Goal: Contribute content

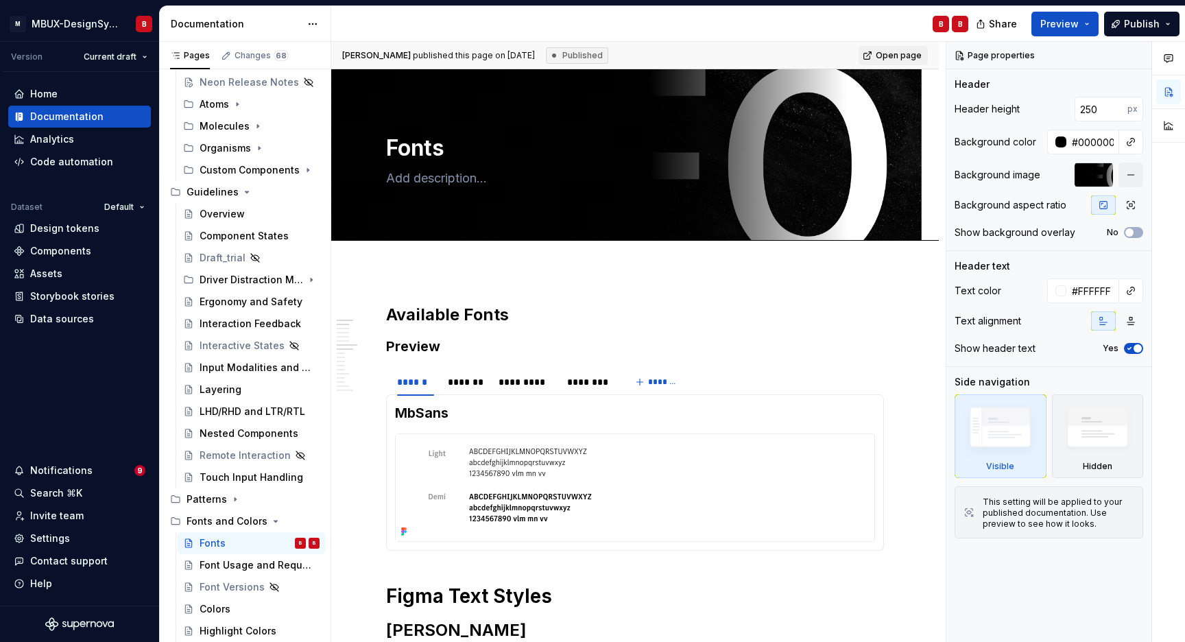
scroll to position [288, 0]
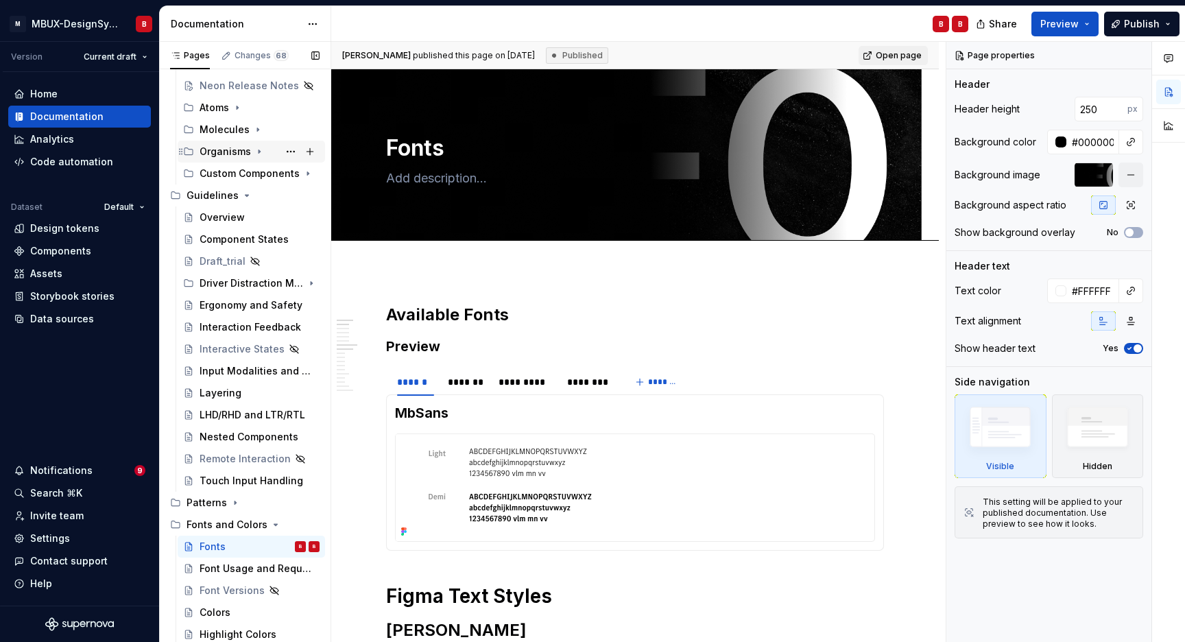
click at [256, 153] on icon "Page tree" at bounding box center [259, 151] width 11 height 11
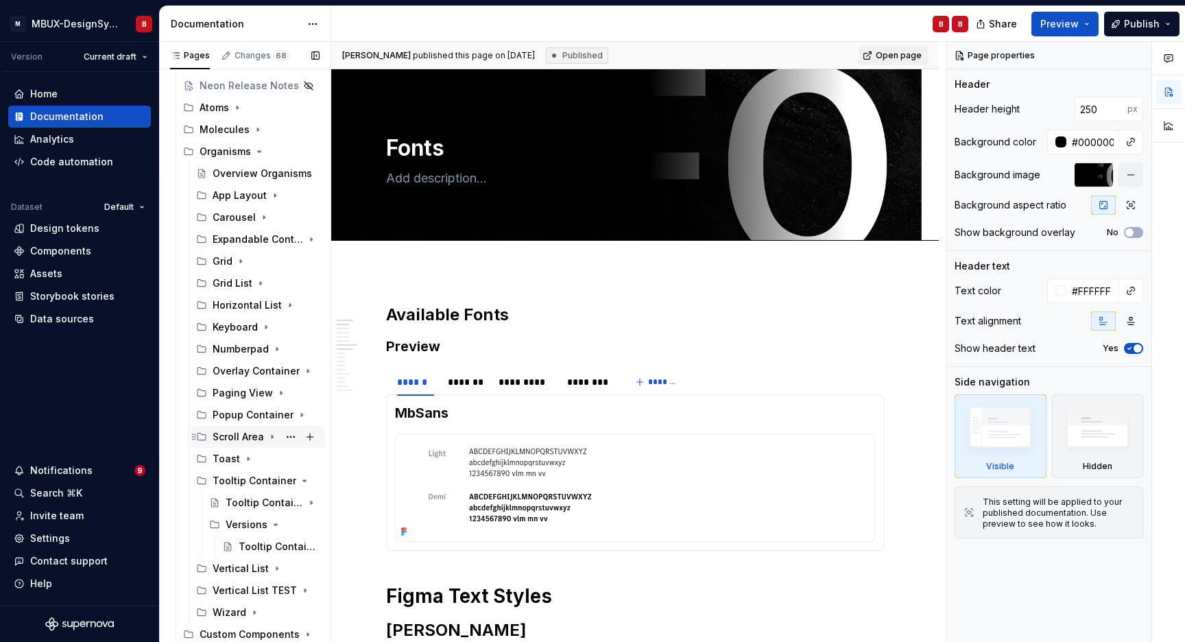
scroll to position [453, 0]
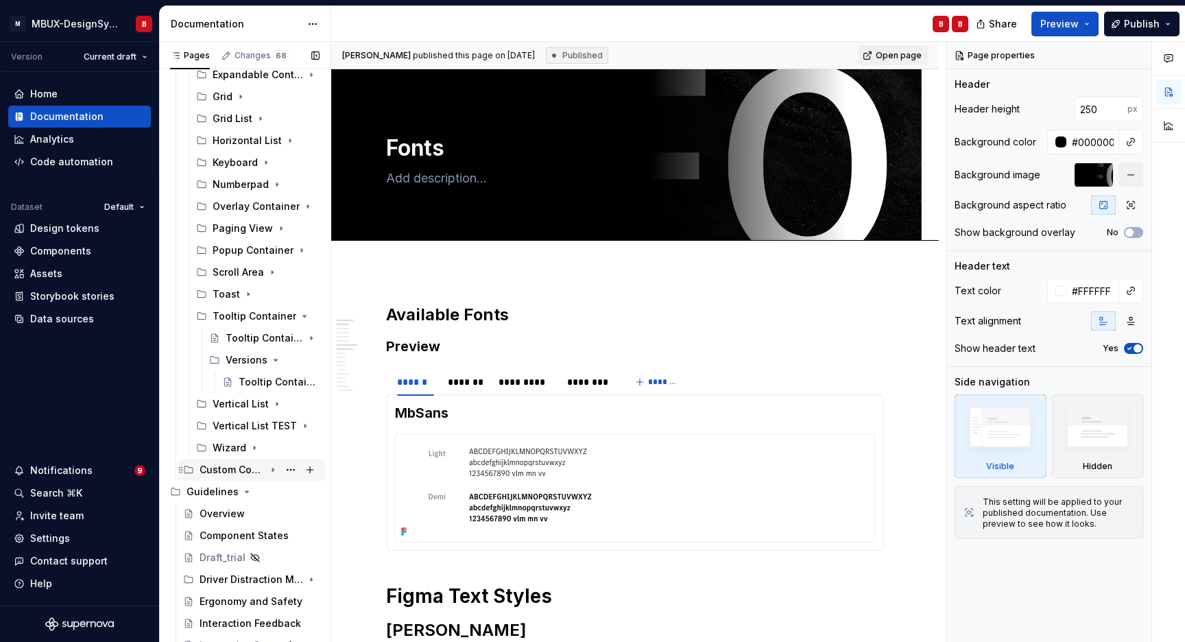
click at [269, 472] on icon "Page tree" at bounding box center [273, 469] width 11 height 11
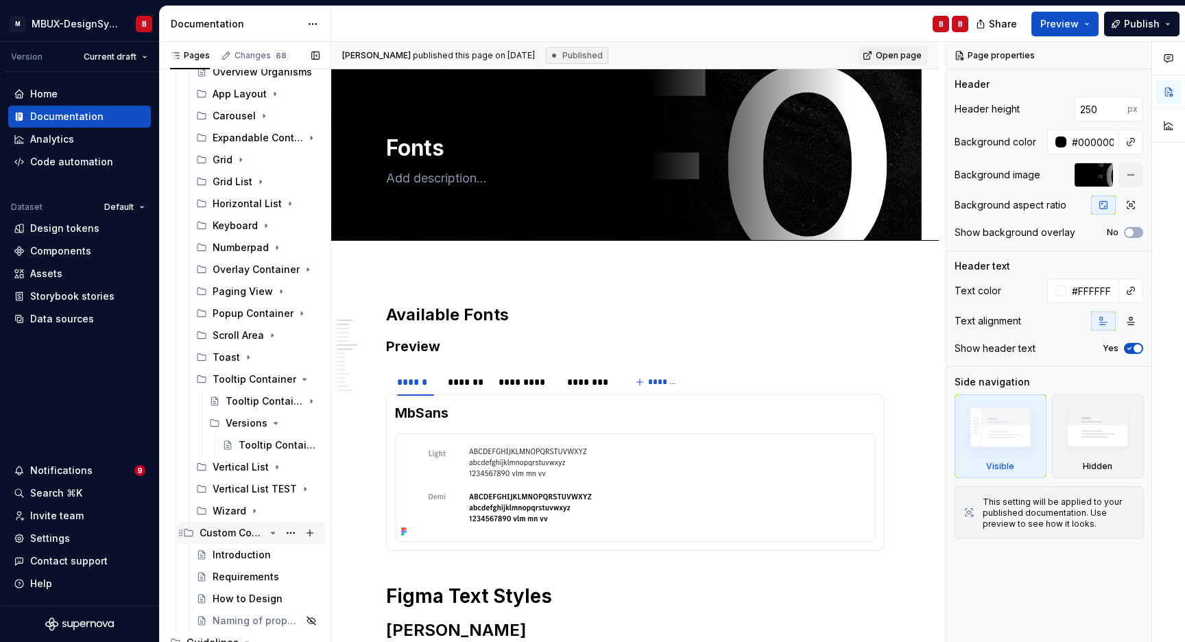
scroll to position [350, 0]
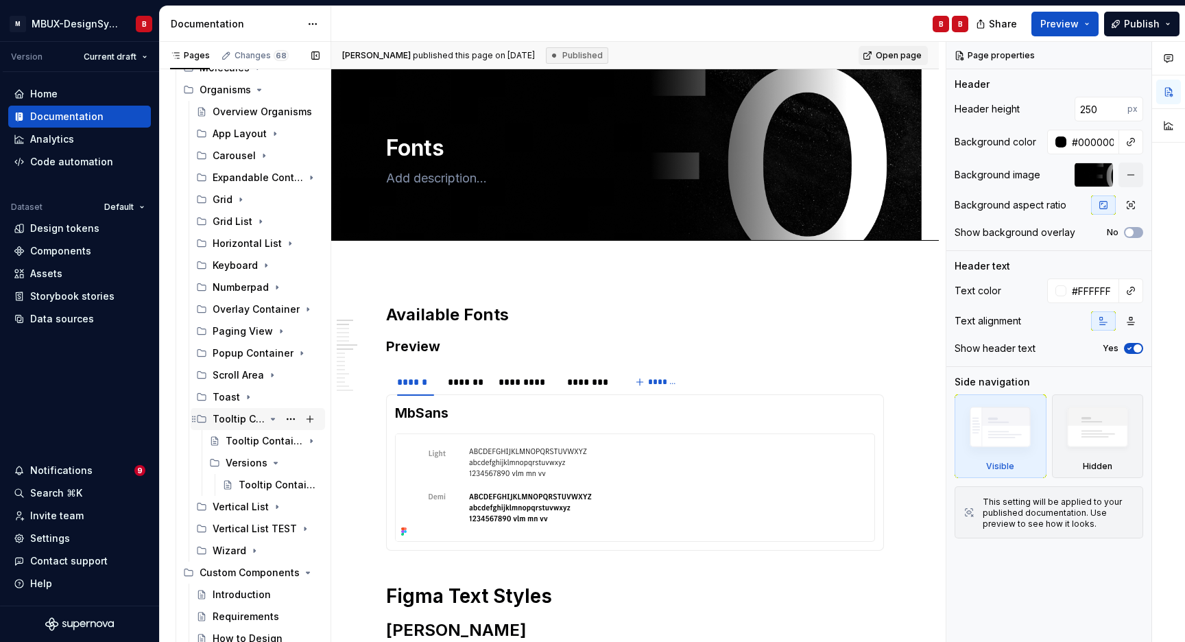
click at [272, 420] on icon "Page tree" at bounding box center [273, 418] width 3 height 1
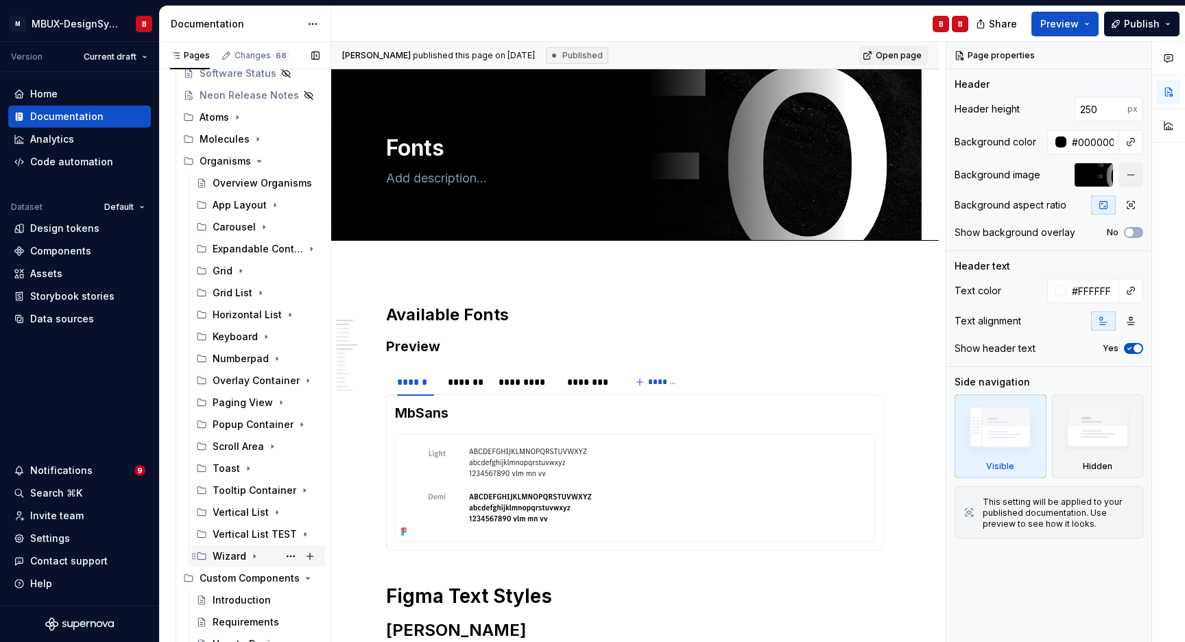
scroll to position [257, 0]
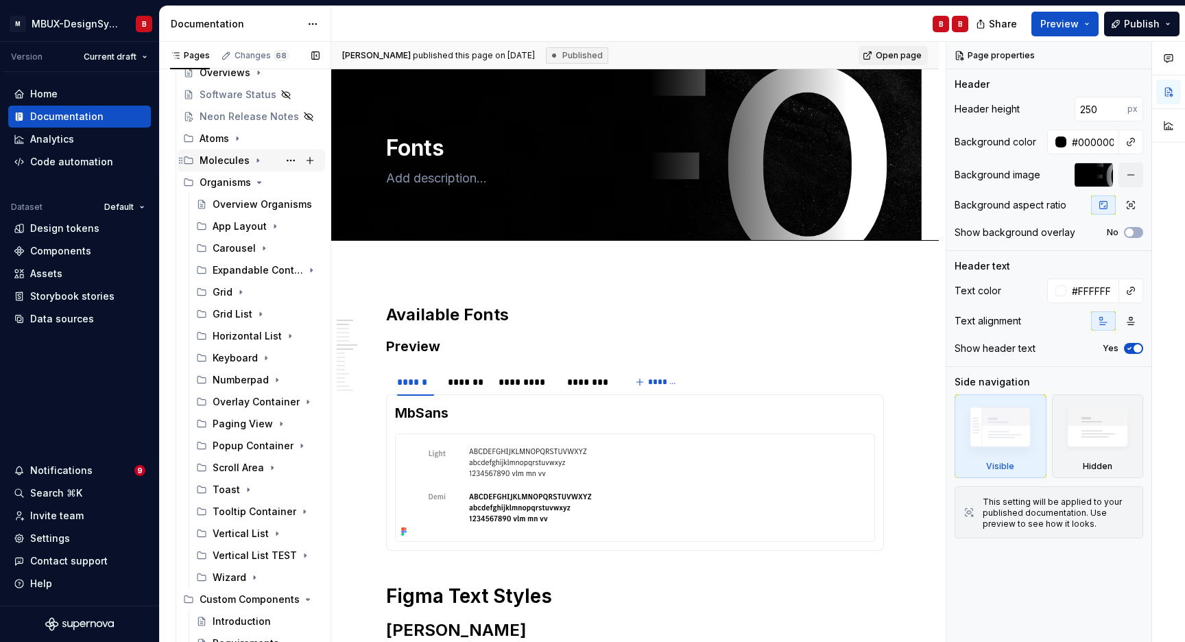
click at [232, 164] on div "Molecules" at bounding box center [225, 161] width 50 height 14
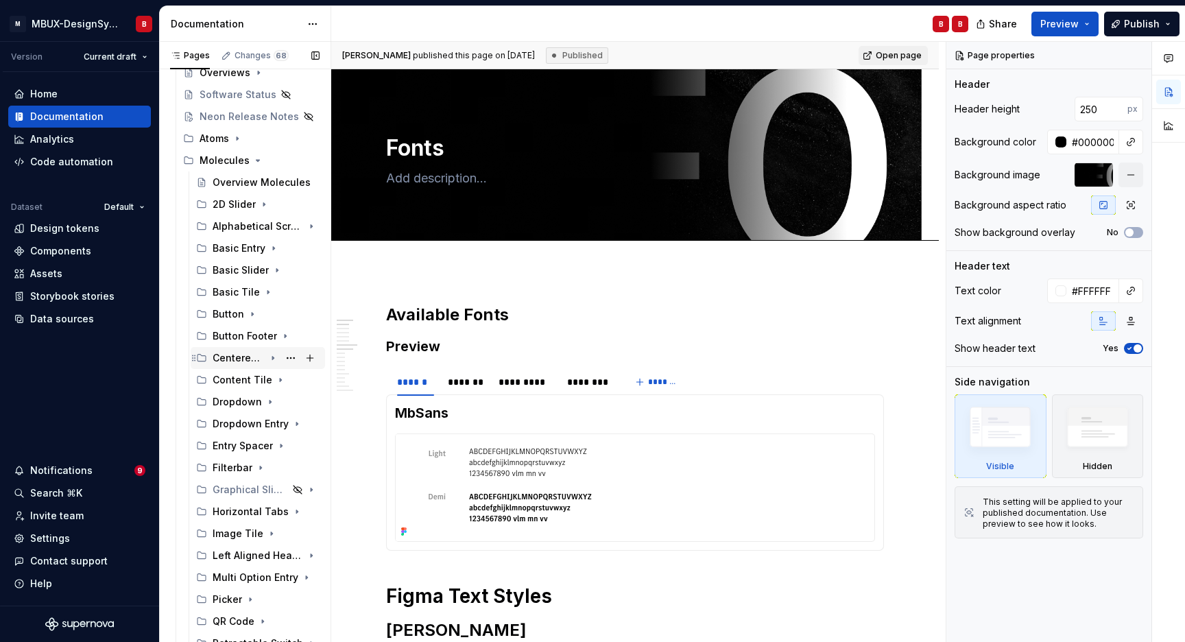
click at [228, 355] on div "Centered Header" at bounding box center [239, 358] width 52 height 14
click at [237, 382] on div "Centered Header" at bounding box center [245, 380] width 39 height 14
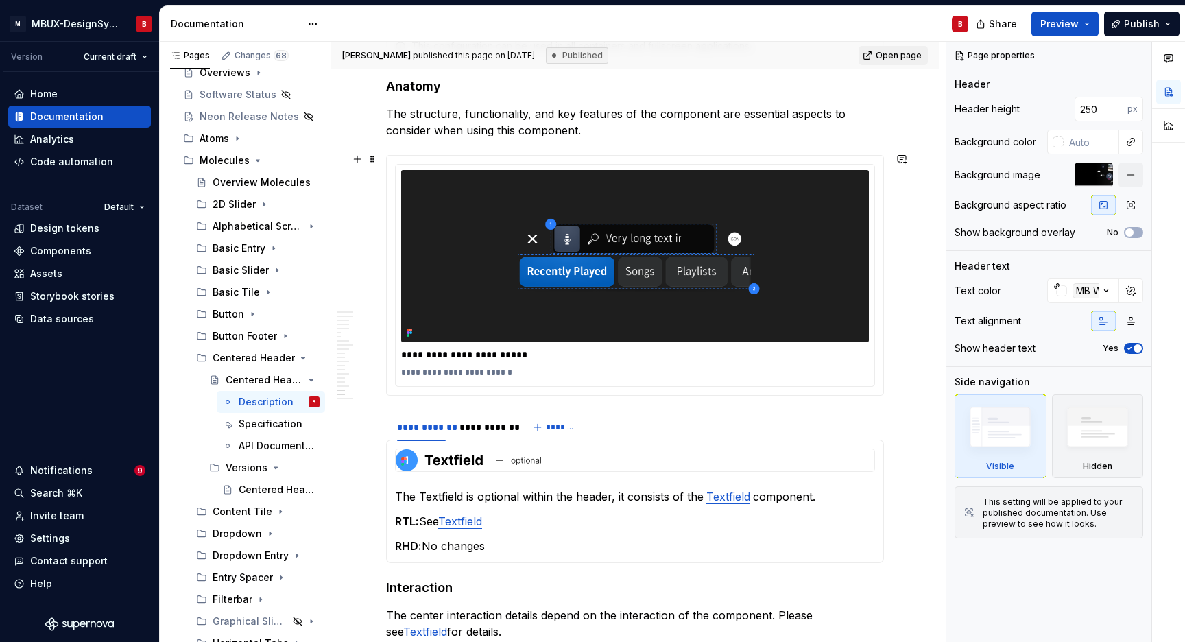
scroll to position [7059, 0]
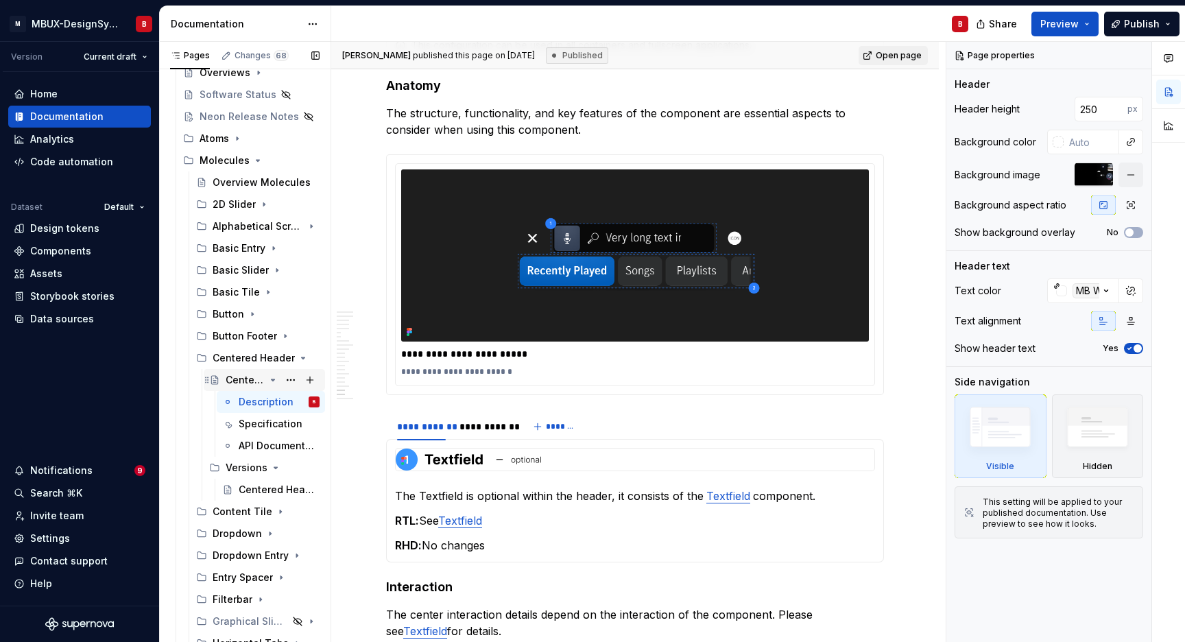
click at [257, 378] on div "Centered Header" at bounding box center [245, 380] width 39 height 14
click at [241, 362] on div "Centered Header" at bounding box center [239, 358] width 52 height 14
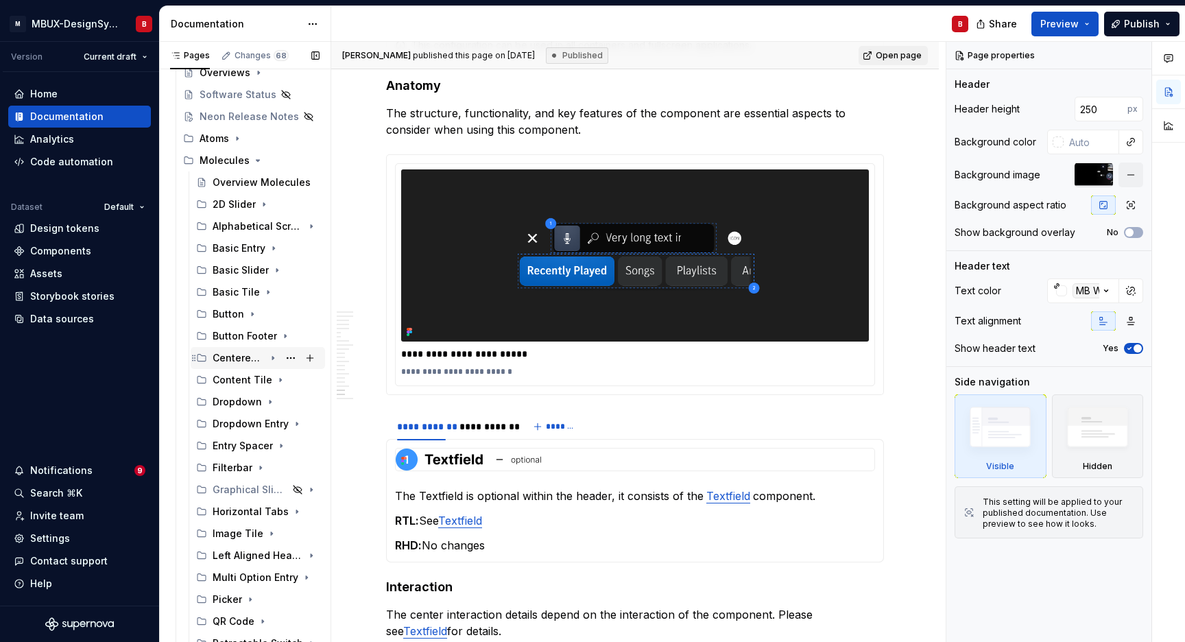
click at [268, 359] on icon "Page tree" at bounding box center [273, 358] width 11 height 11
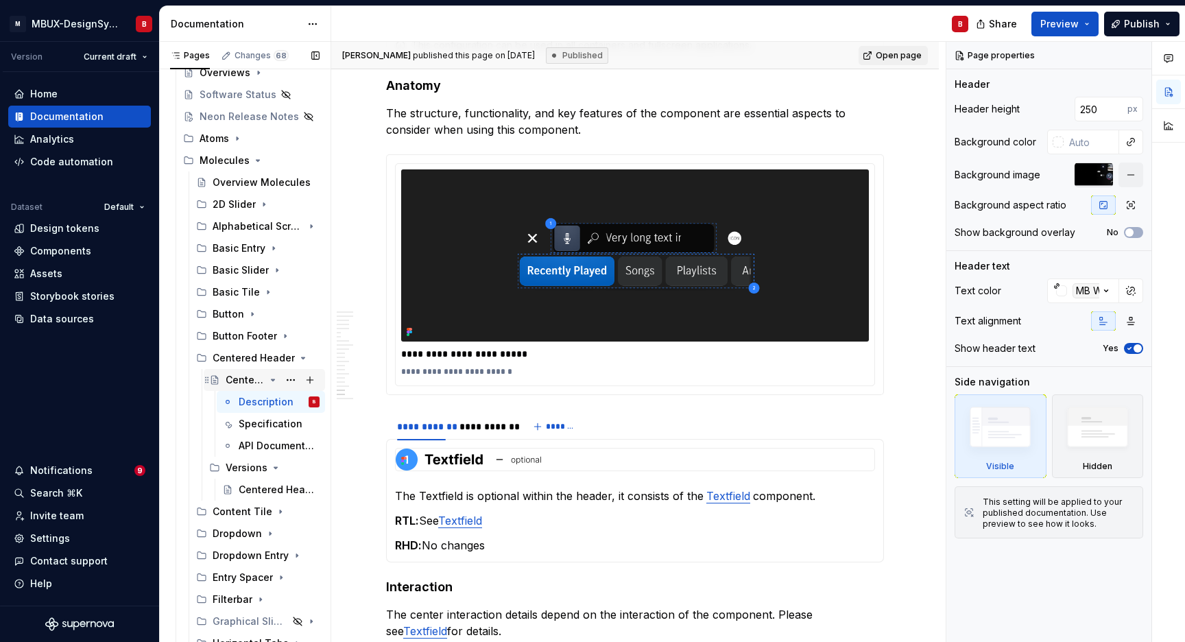
click at [239, 383] on div "Centered Header" at bounding box center [245, 380] width 39 height 14
click at [236, 381] on div "Centered Header" at bounding box center [245, 380] width 39 height 14
click at [252, 427] on div "Specification" at bounding box center [259, 424] width 40 height 14
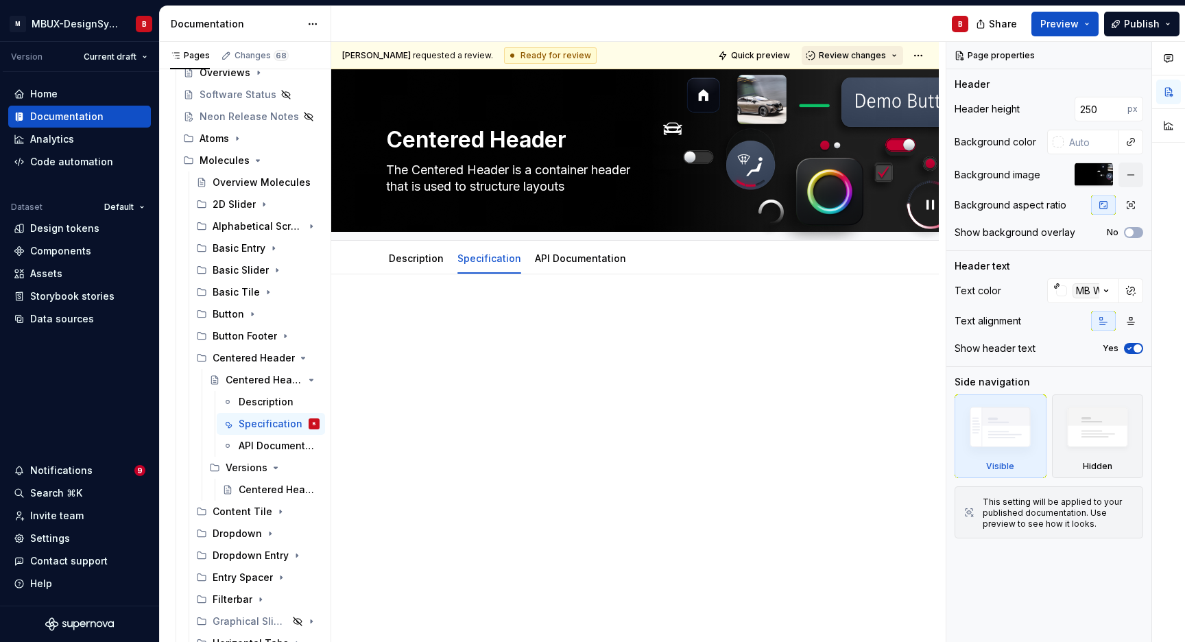
click at [885, 60] on span "Review changes" at bounding box center [852, 55] width 67 height 11
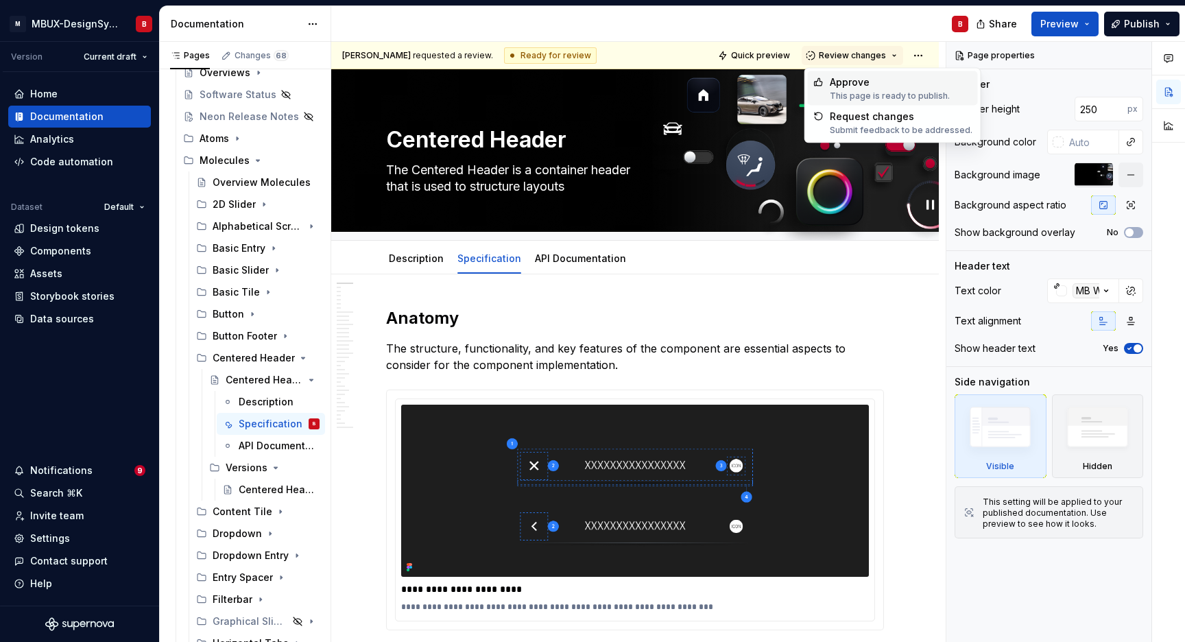
click at [868, 93] on div "This page is ready to publish." at bounding box center [890, 96] width 120 height 11
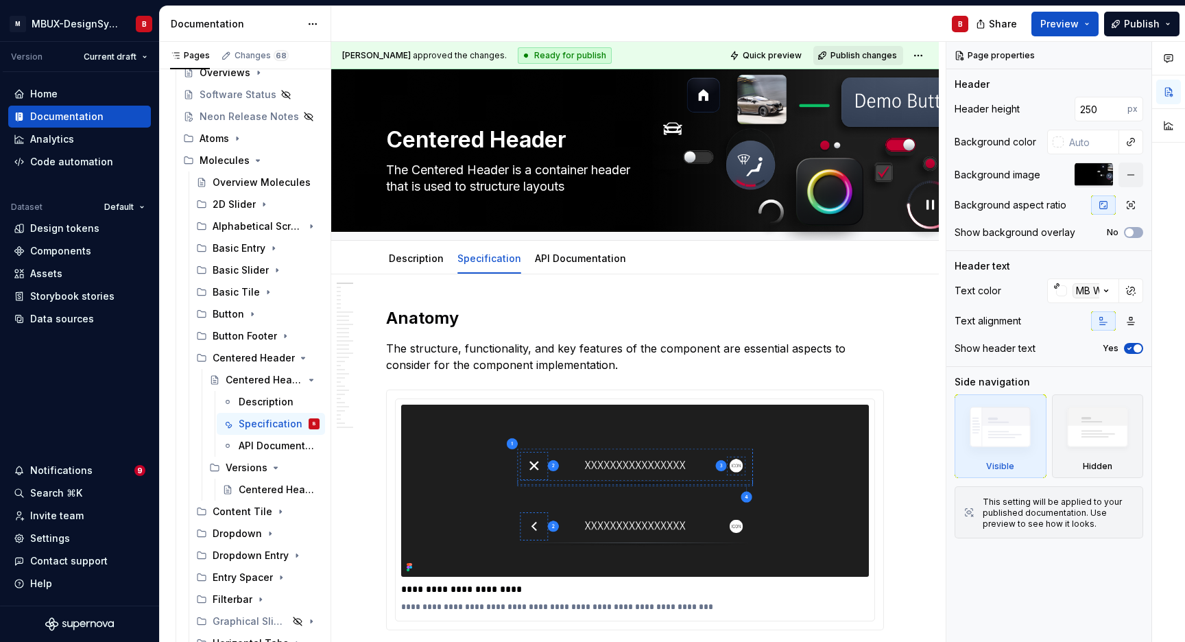
click at [867, 54] on span "Publish changes" at bounding box center [864, 55] width 67 height 11
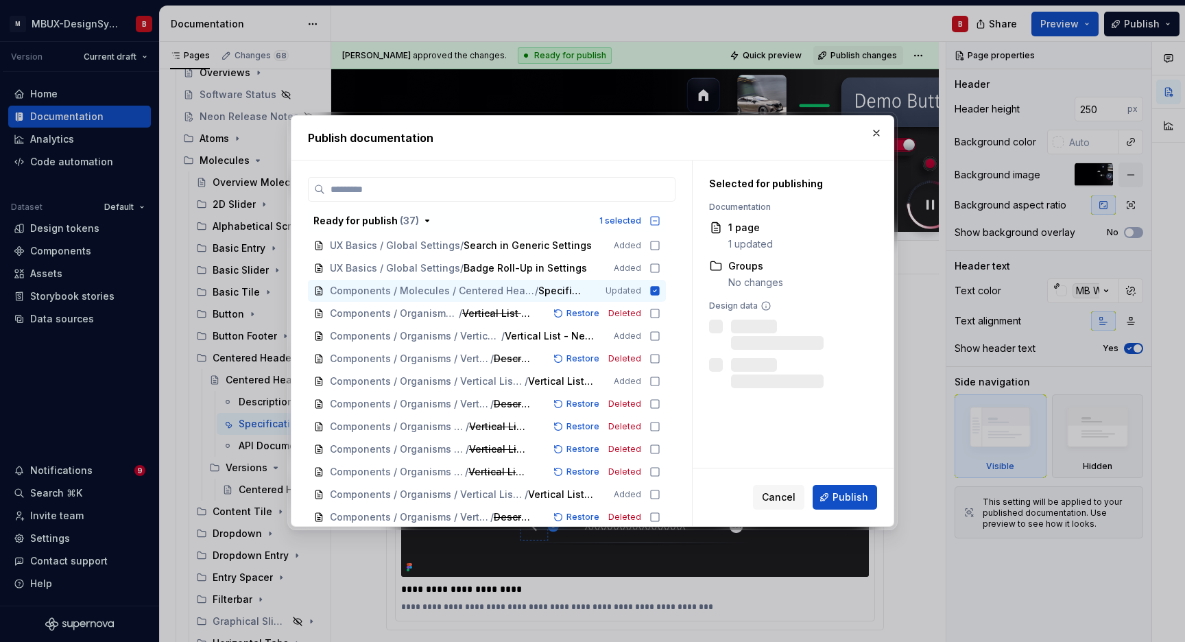
scroll to position [257, 0]
click at [855, 501] on span "Publish" at bounding box center [851, 497] width 36 height 14
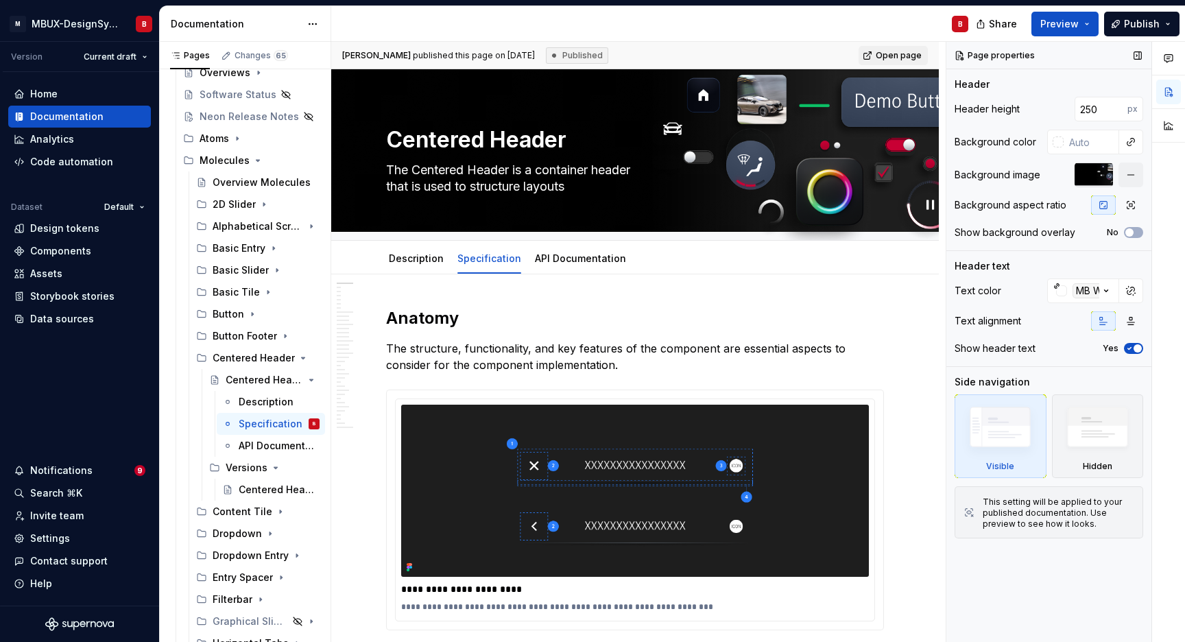
type textarea "*"
